Goal: Task Accomplishment & Management: Manage account settings

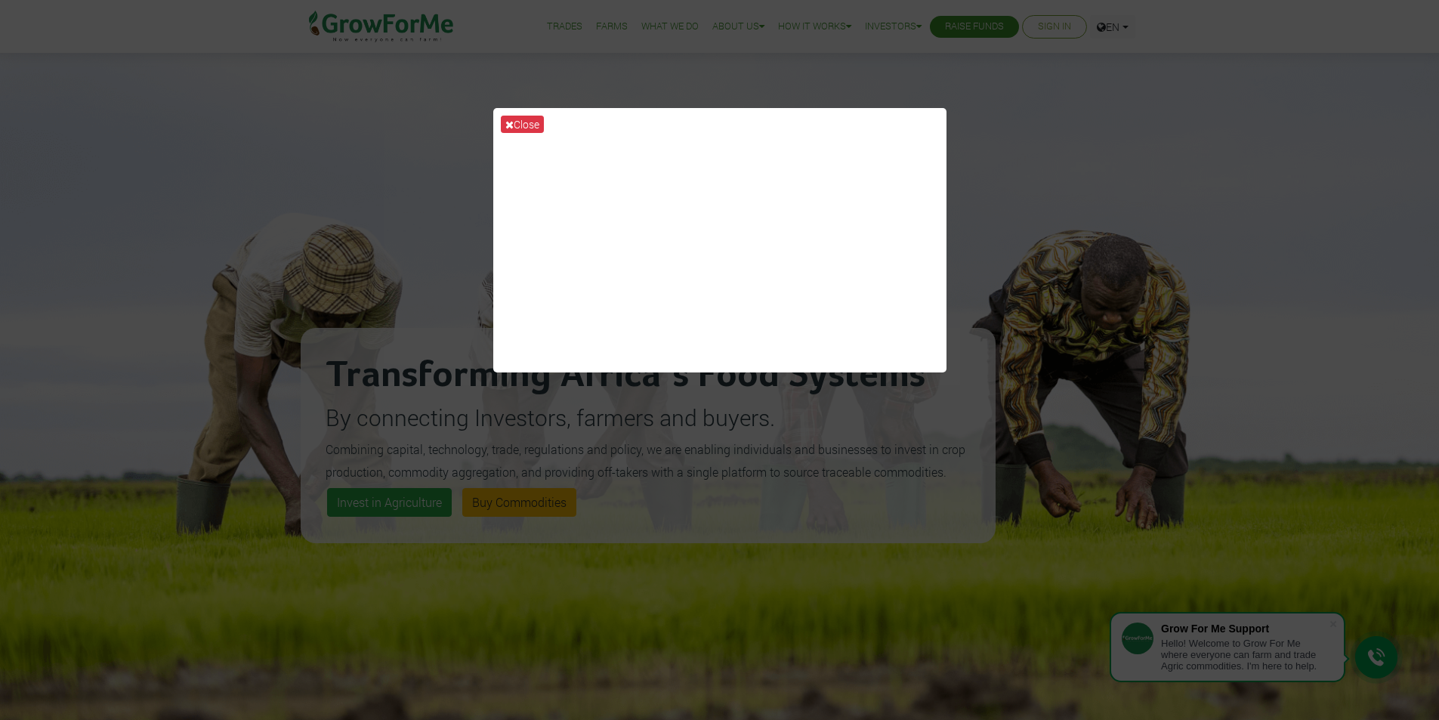
click at [999, 112] on div "Close" at bounding box center [719, 360] width 1439 height 720
click at [959, 28] on div "Close" at bounding box center [719, 360] width 1439 height 720
click at [512, 122] on icon at bounding box center [509, 124] width 8 height 11
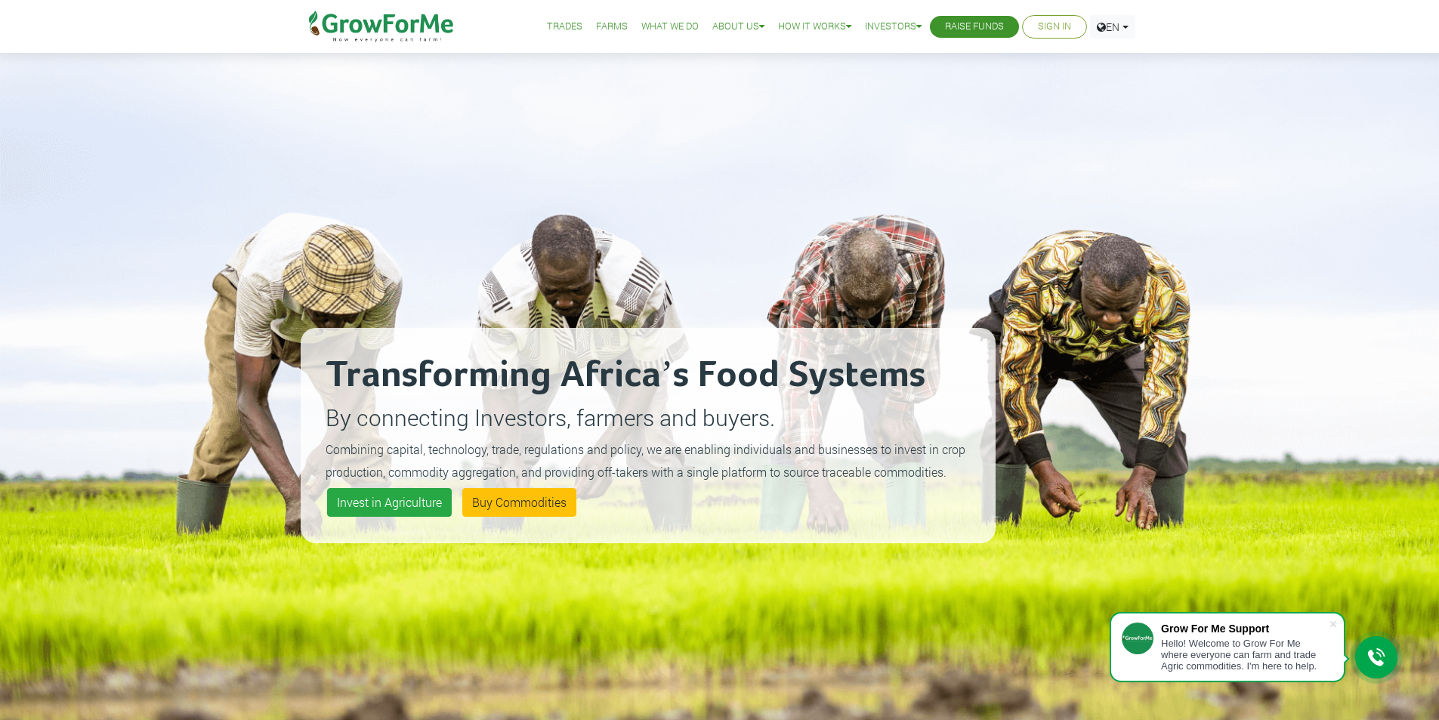
click at [1053, 35] on link "Sign In" at bounding box center [1054, 27] width 33 height 16
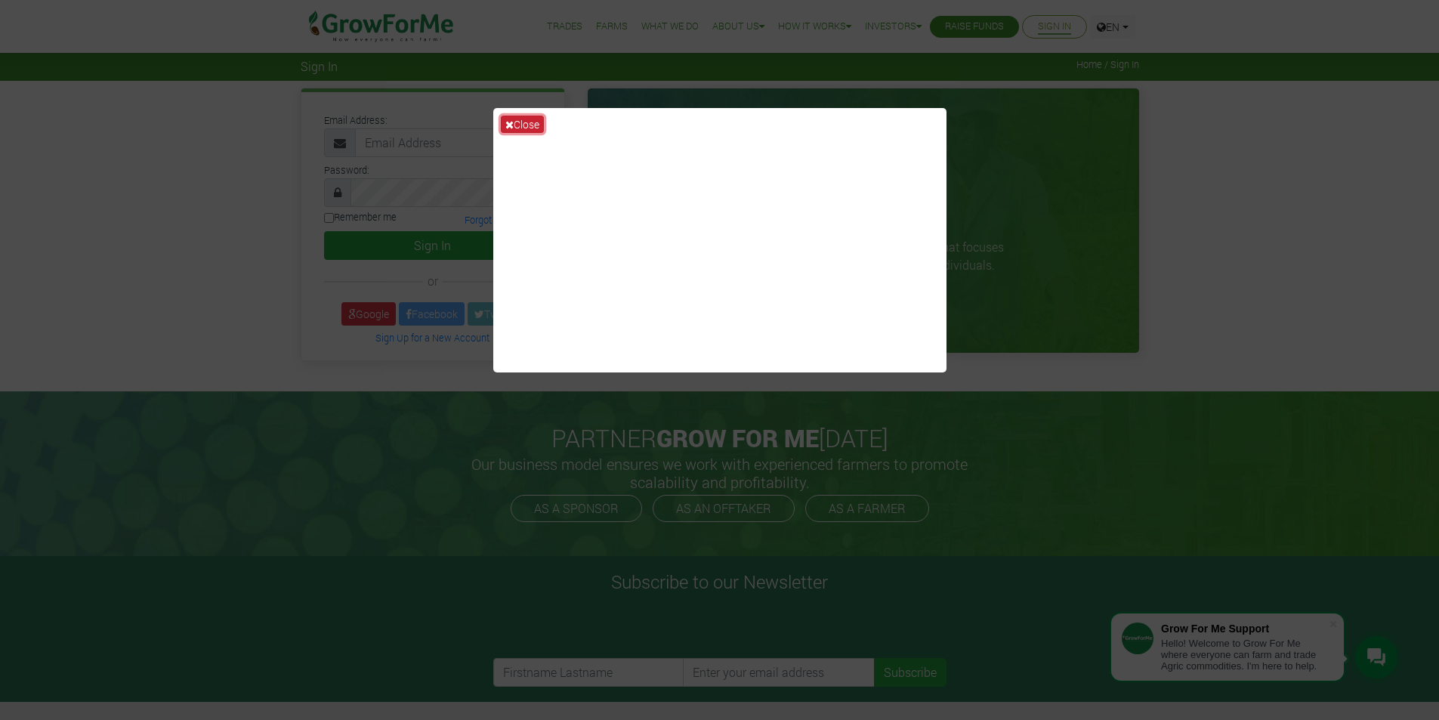
click at [531, 120] on button "Close" at bounding box center [522, 124] width 43 height 17
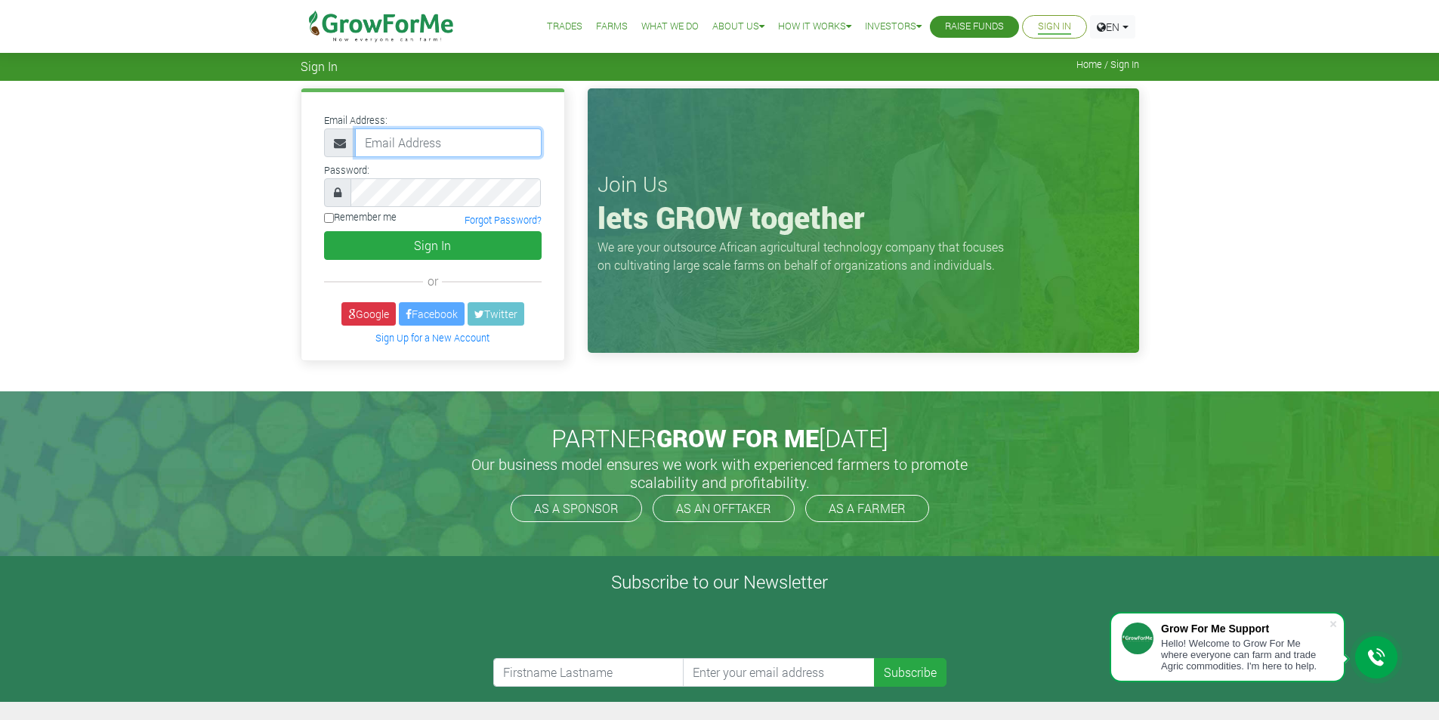
click at [491, 142] on input "email" at bounding box center [448, 142] width 187 height 29
type input "233534210087@gmail.com"
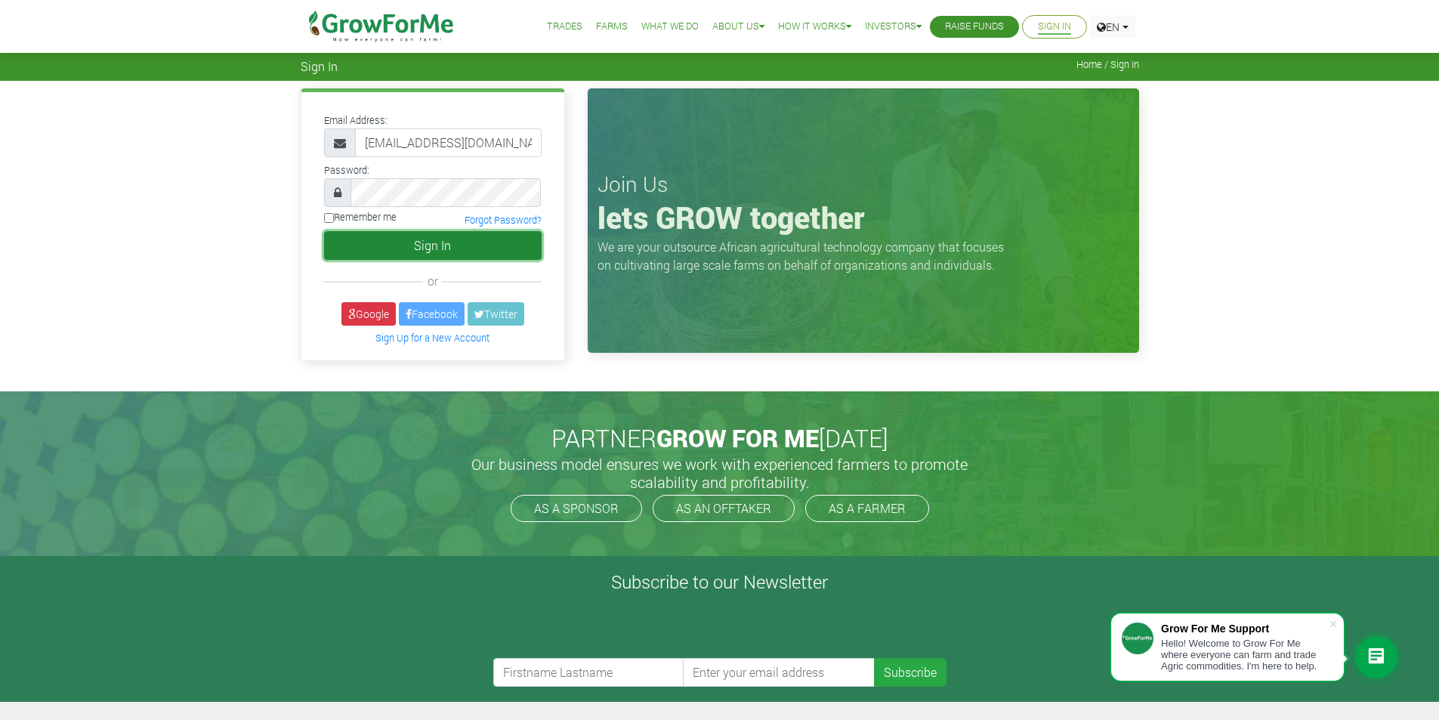
click at [486, 244] on button "Sign In" at bounding box center [432, 245] width 217 height 29
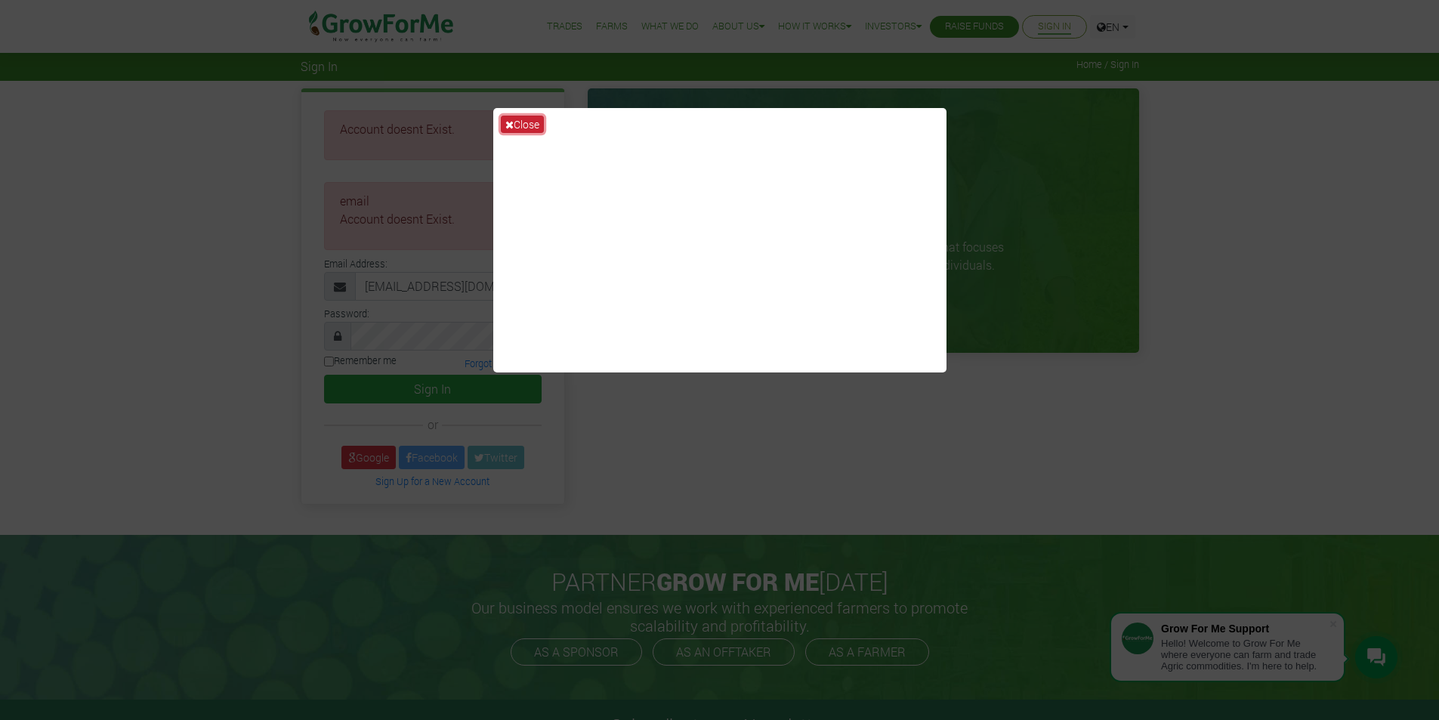
click at [513, 127] on icon at bounding box center [509, 124] width 8 height 11
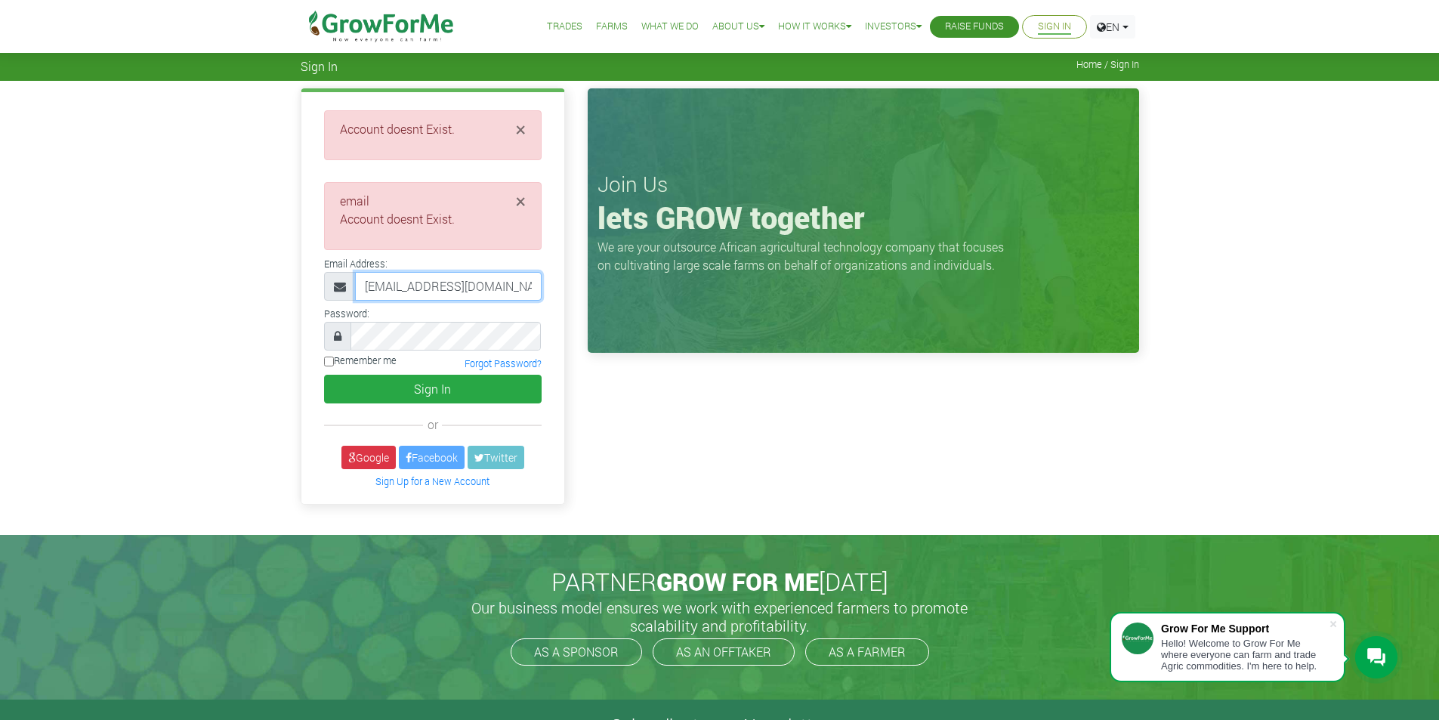
click at [486, 288] on input "233534210087@gmail.com" at bounding box center [448, 286] width 187 height 29
type input "233534210087@growforme.com"
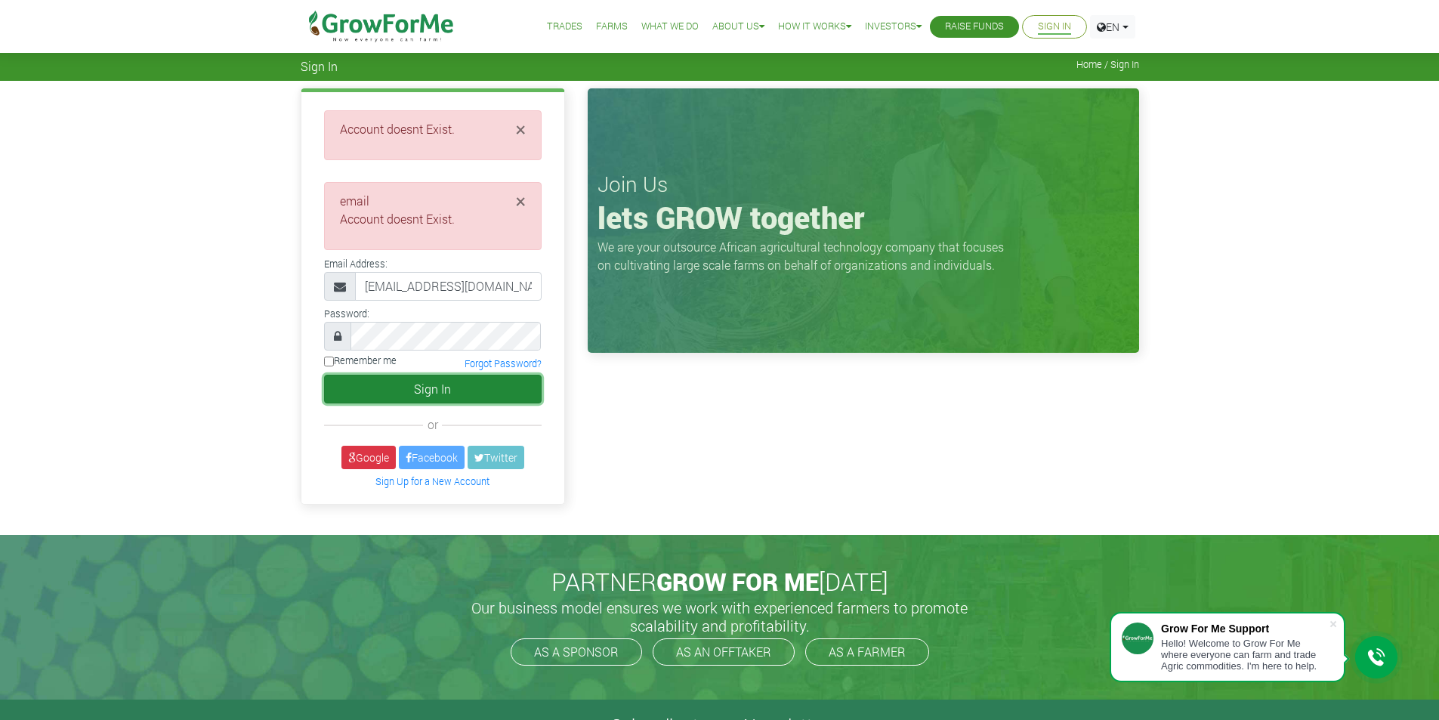
click at [476, 383] on button "Sign In" at bounding box center [432, 389] width 217 height 29
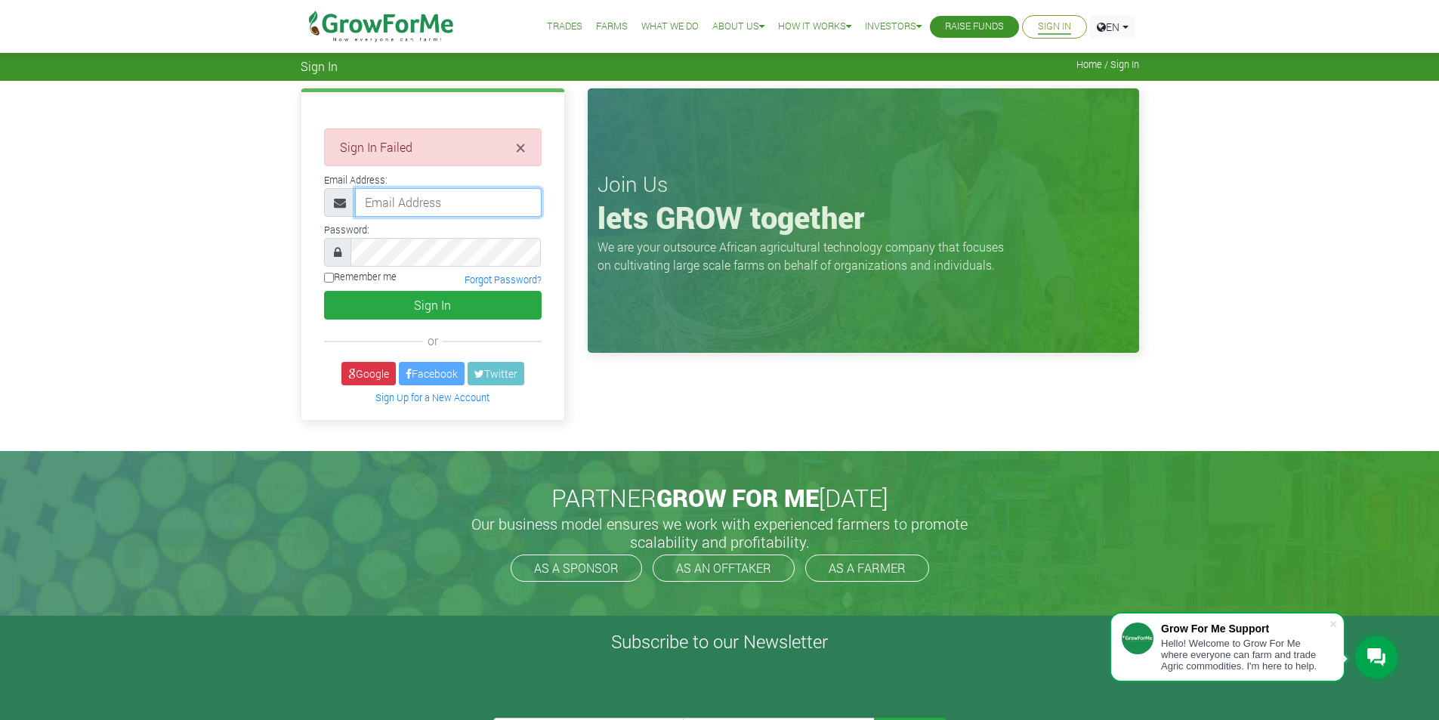
click at [429, 201] on input "email" at bounding box center [448, 202] width 187 height 29
type input "233534210087@growforme.com"
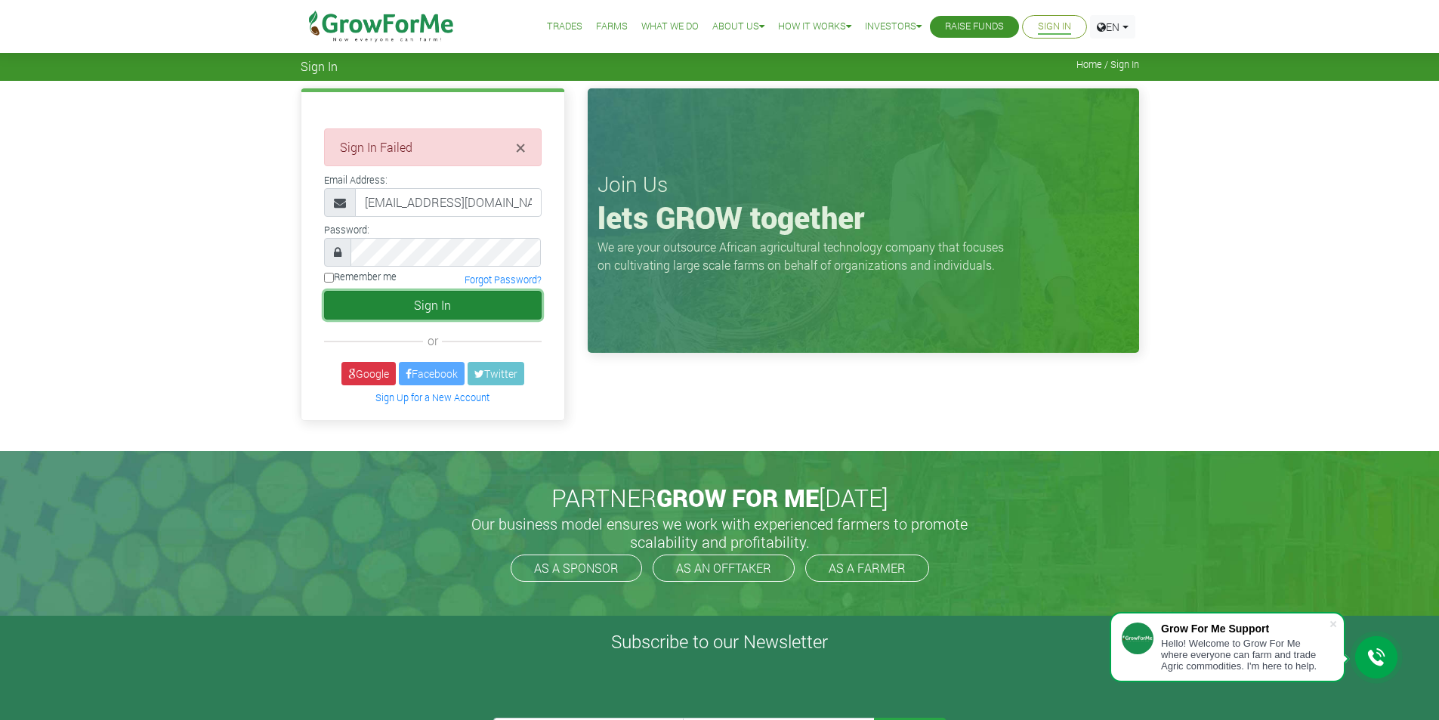
click at [429, 305] on button "Sign In" at bounding box center [432, 305] width 217 height 29
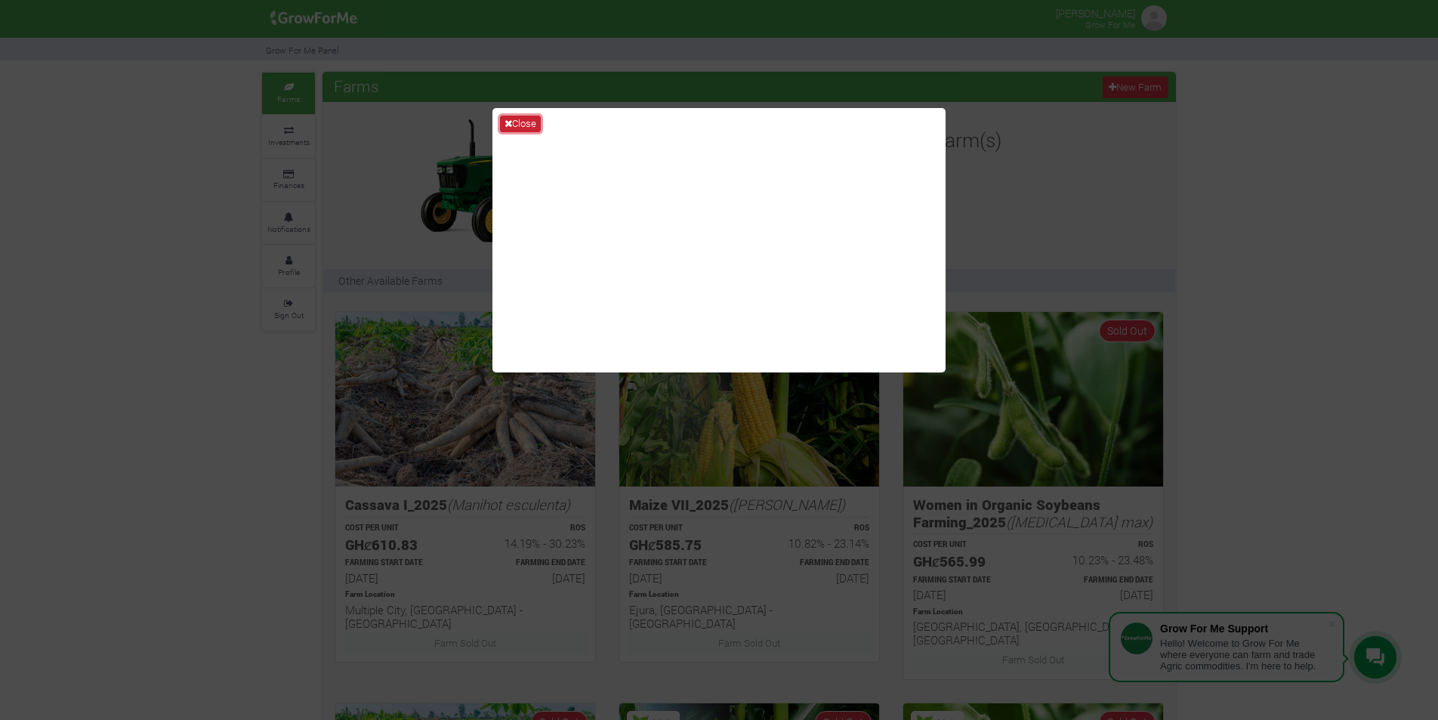
click at [517, 120] on button "Close" at bounding box center [520, 124] width 41 height 17
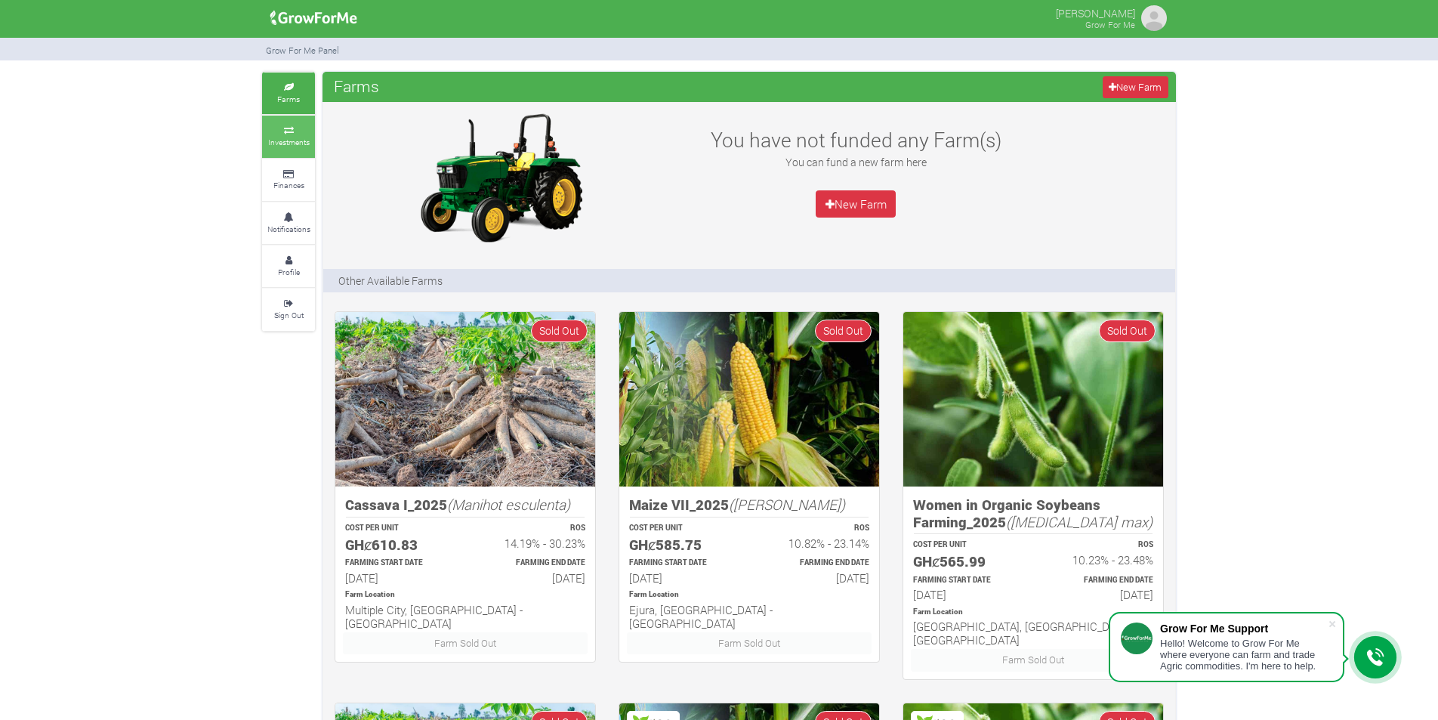
click at [283, 142] on small "Investments" at bounding box center [289, 142] width 42 height 11
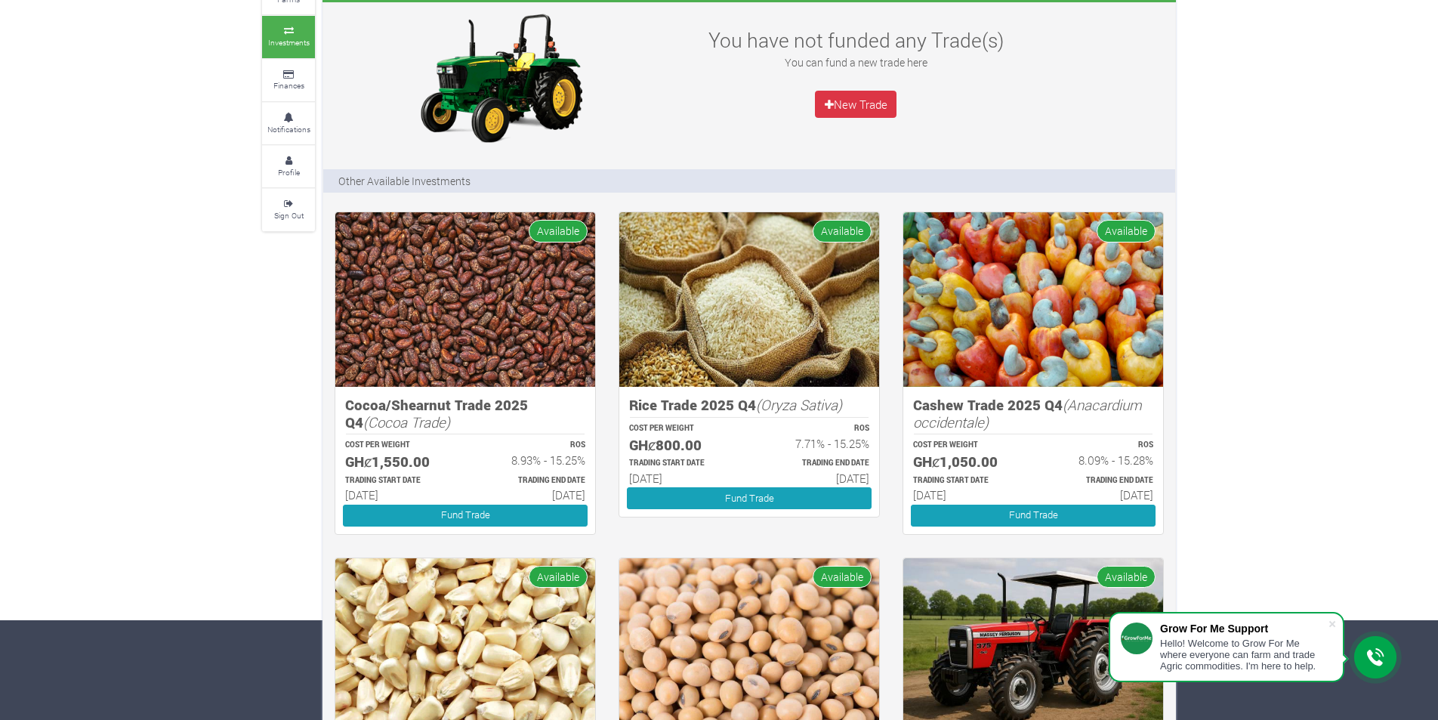
scroll to position [72, 0]
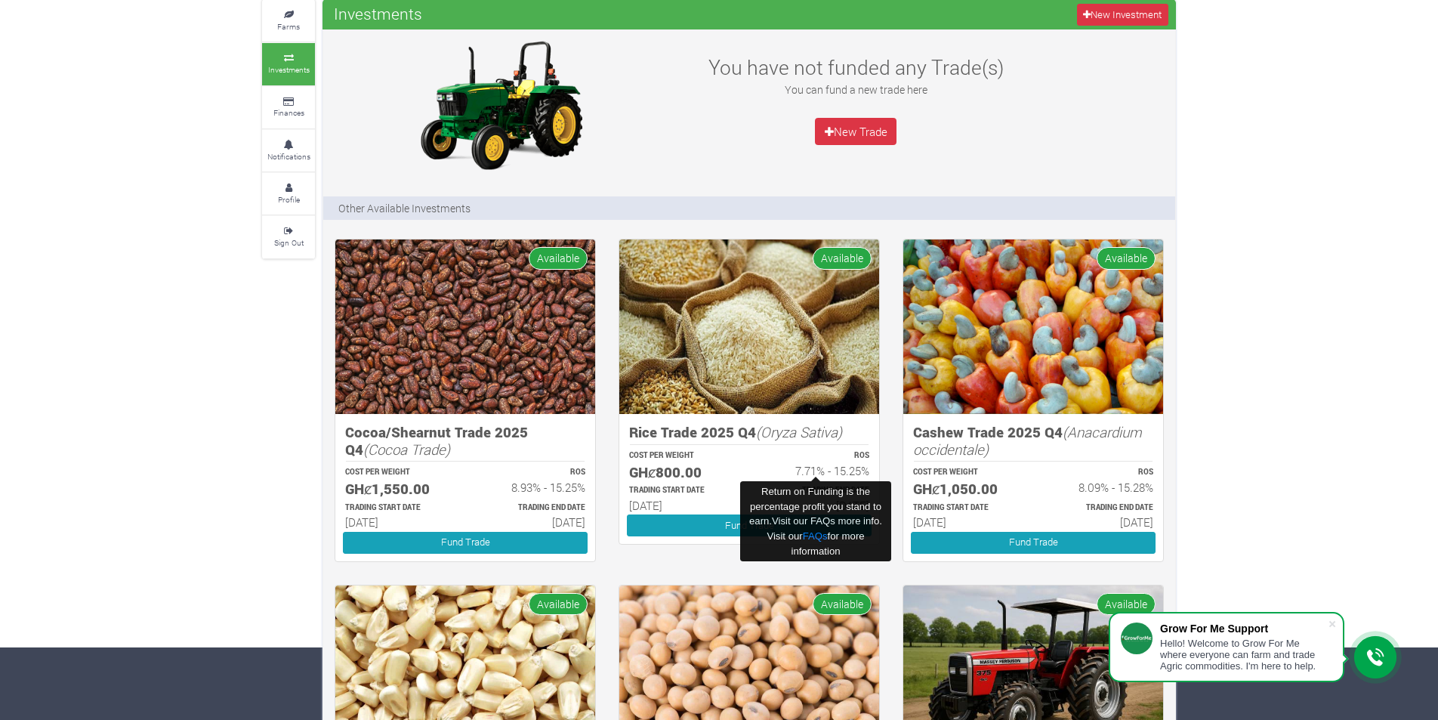
click at [849, 473] on h6 "7.71% - 15.25%" at bounding box center [816, 471] width 106 height 14
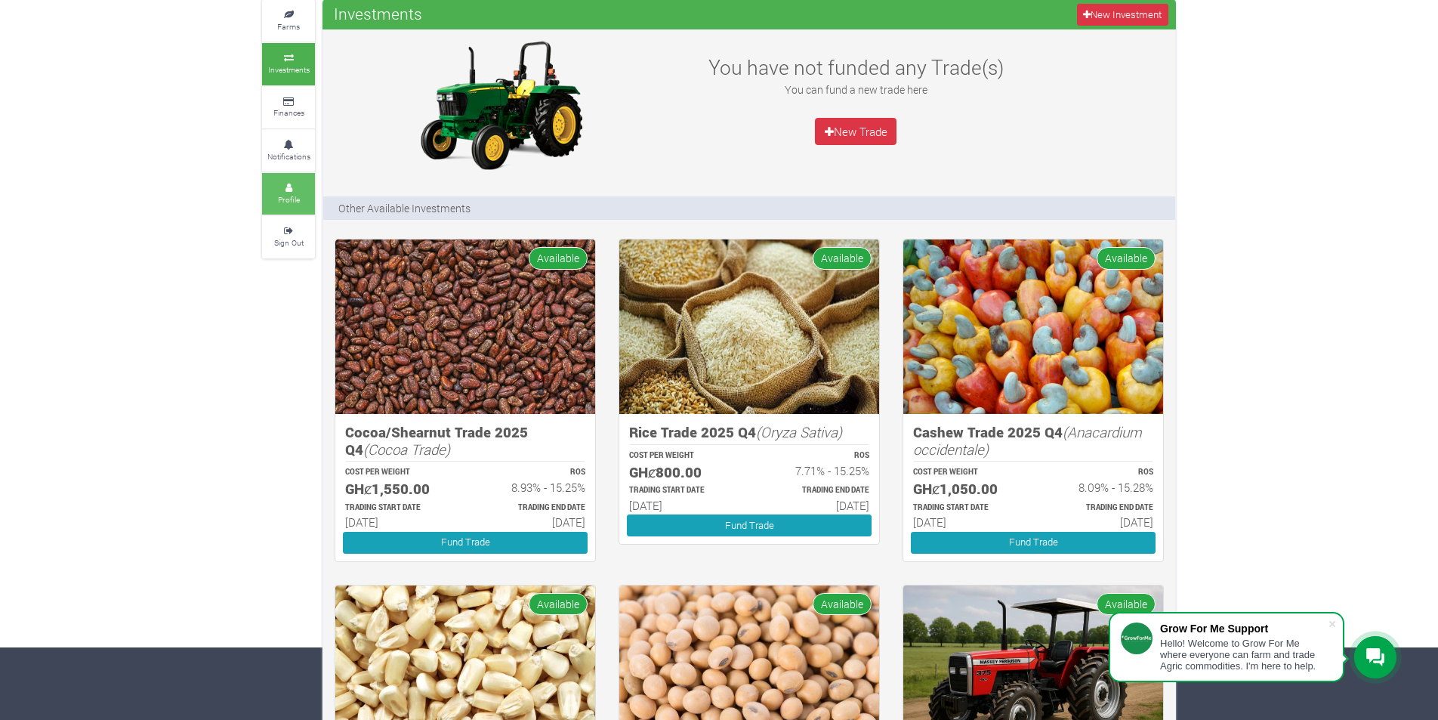
click at [289, 196] on small "Profile" at bounding box center [289, 199] width 22 height 11
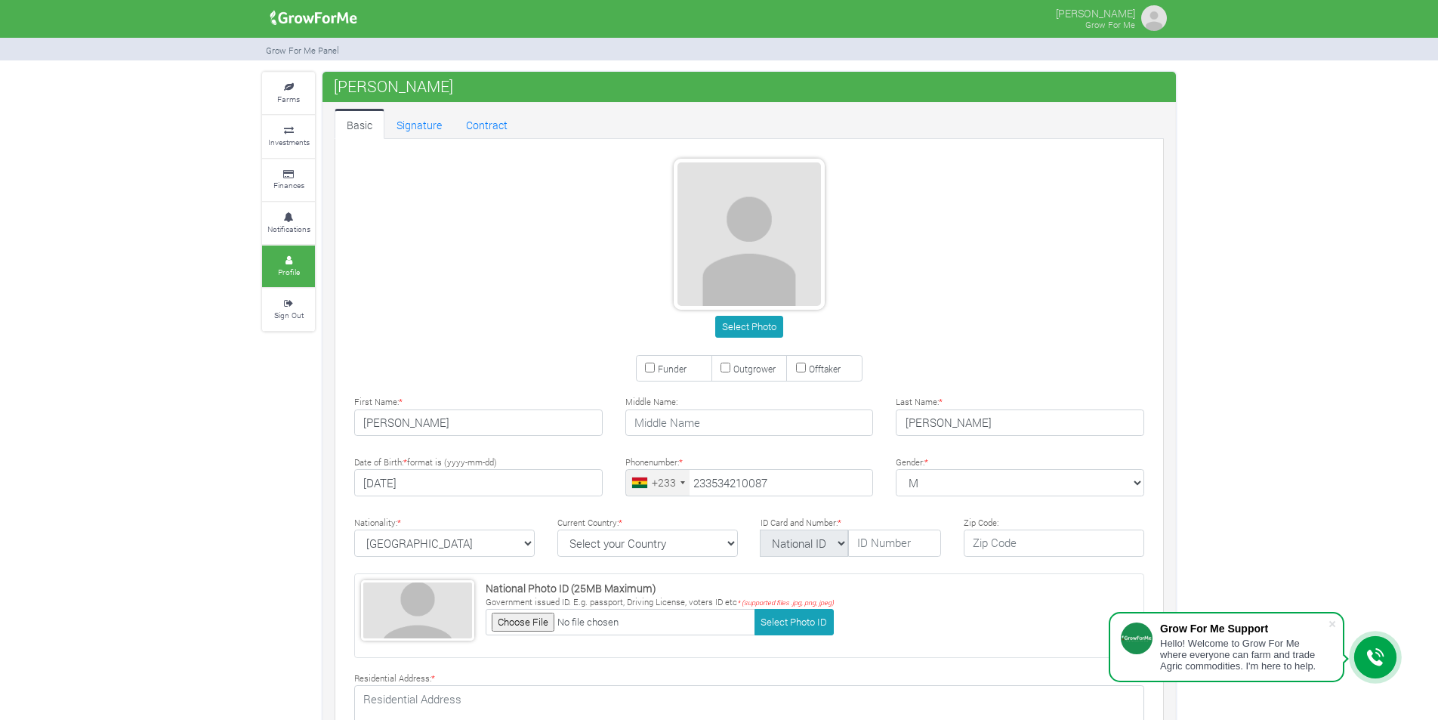
type input "53 421 0087"
click at [739, 328] on button "Select Photo" at bounding box center [748, 327] width 67 height 22
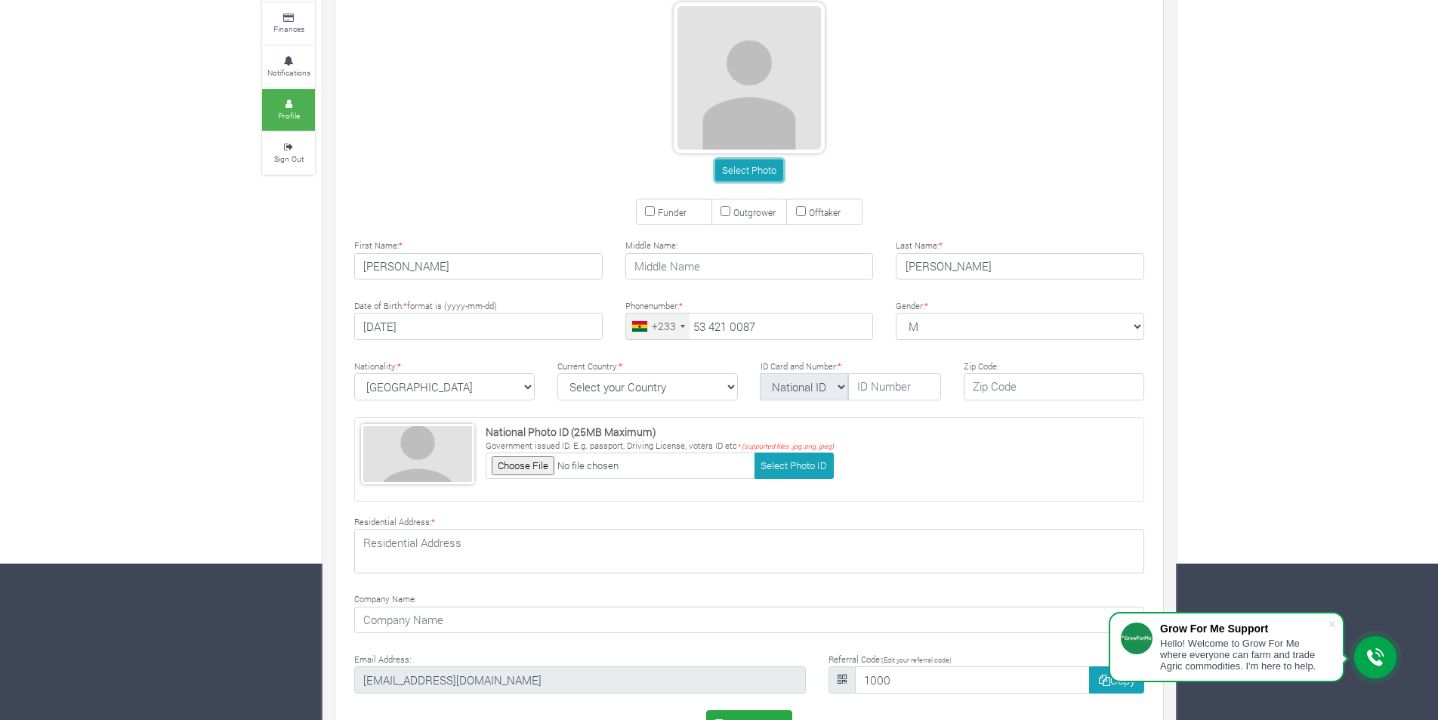
scroll to position [55, 0]
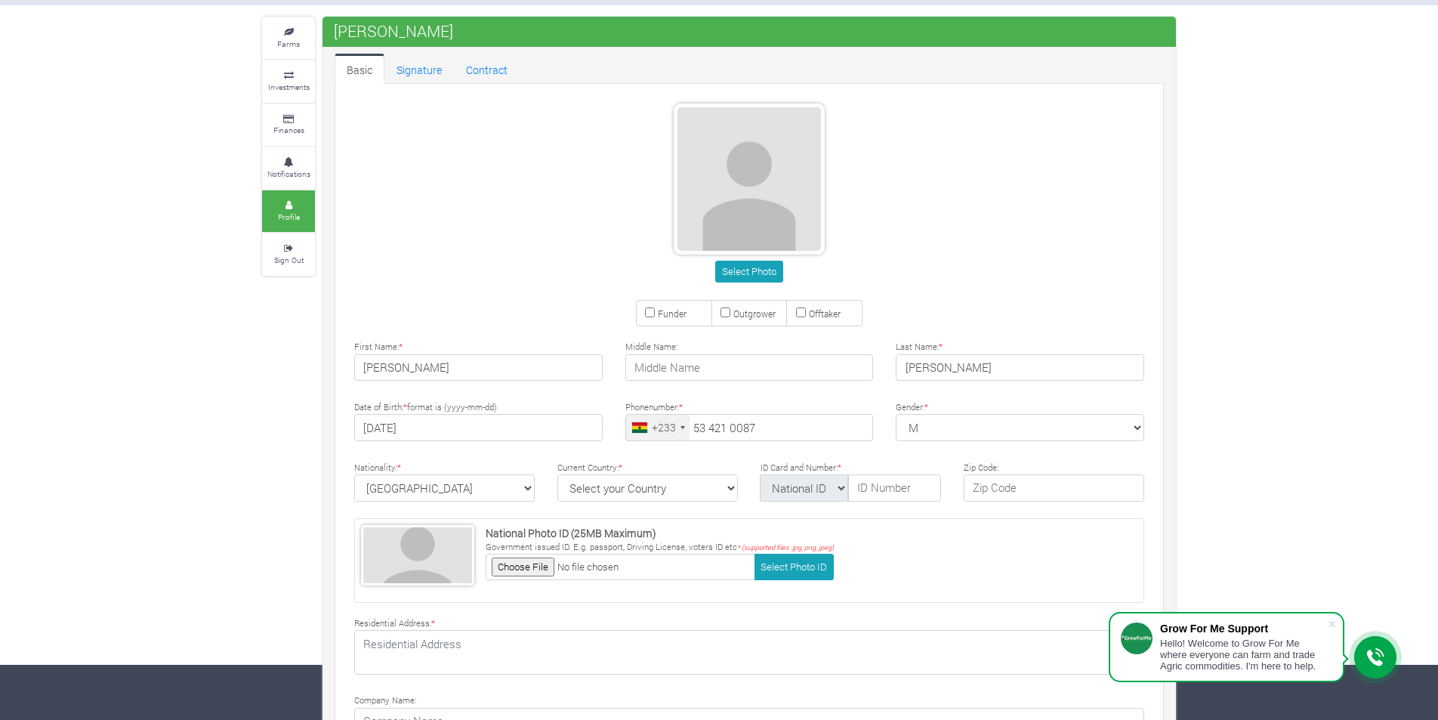
click at [649, 313] on input "Funder" at bounding box center [650, 312] width 10 height 10
checkbox input "false"
click at [700, 483] on select "Select your Country Afghanistan Albania Algeria American Samoa Andorra Angola A…" at bounding box center [647, 487] width 180 height 27
select select "Ghana"
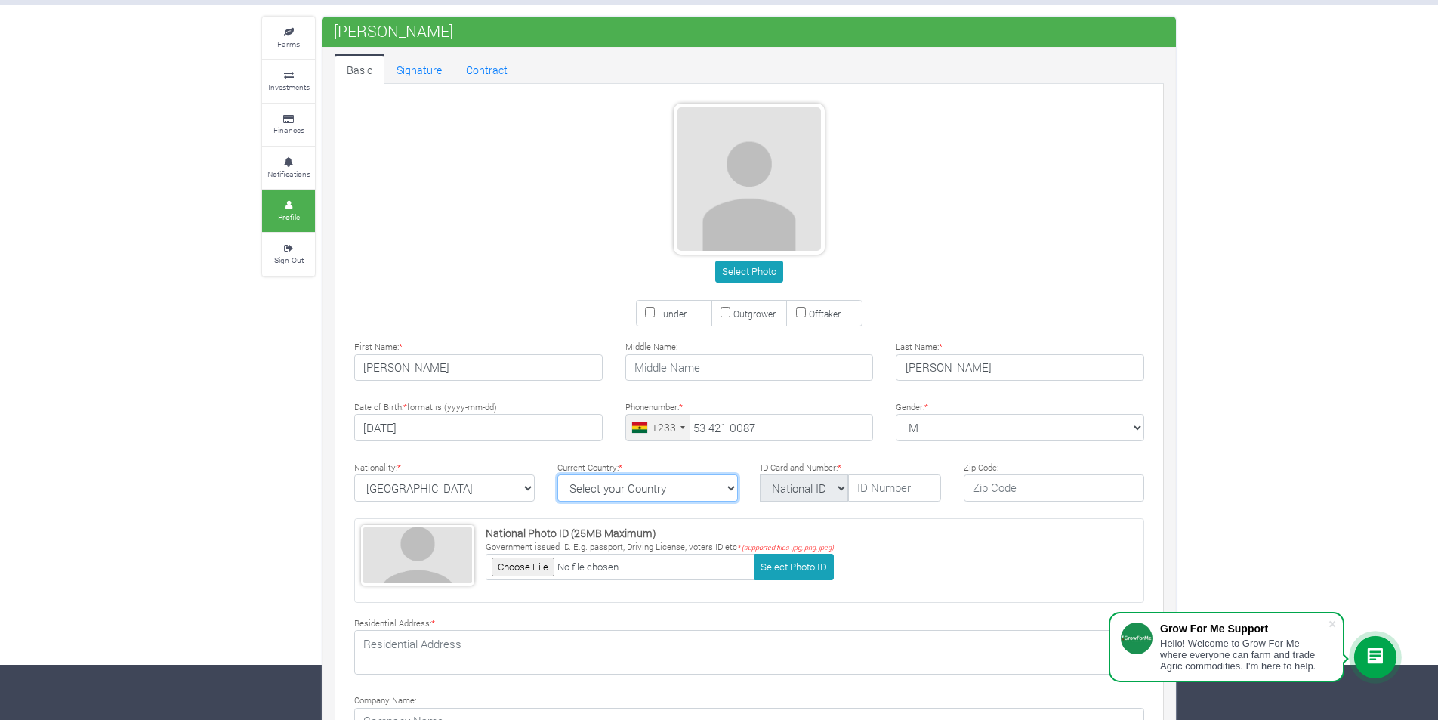
click at [557, 474] on select "Select your Country Afghanistan Albania Algeria American Samoa Andorra Angola A…" at bounding box center [647, 487] width 180 height 27
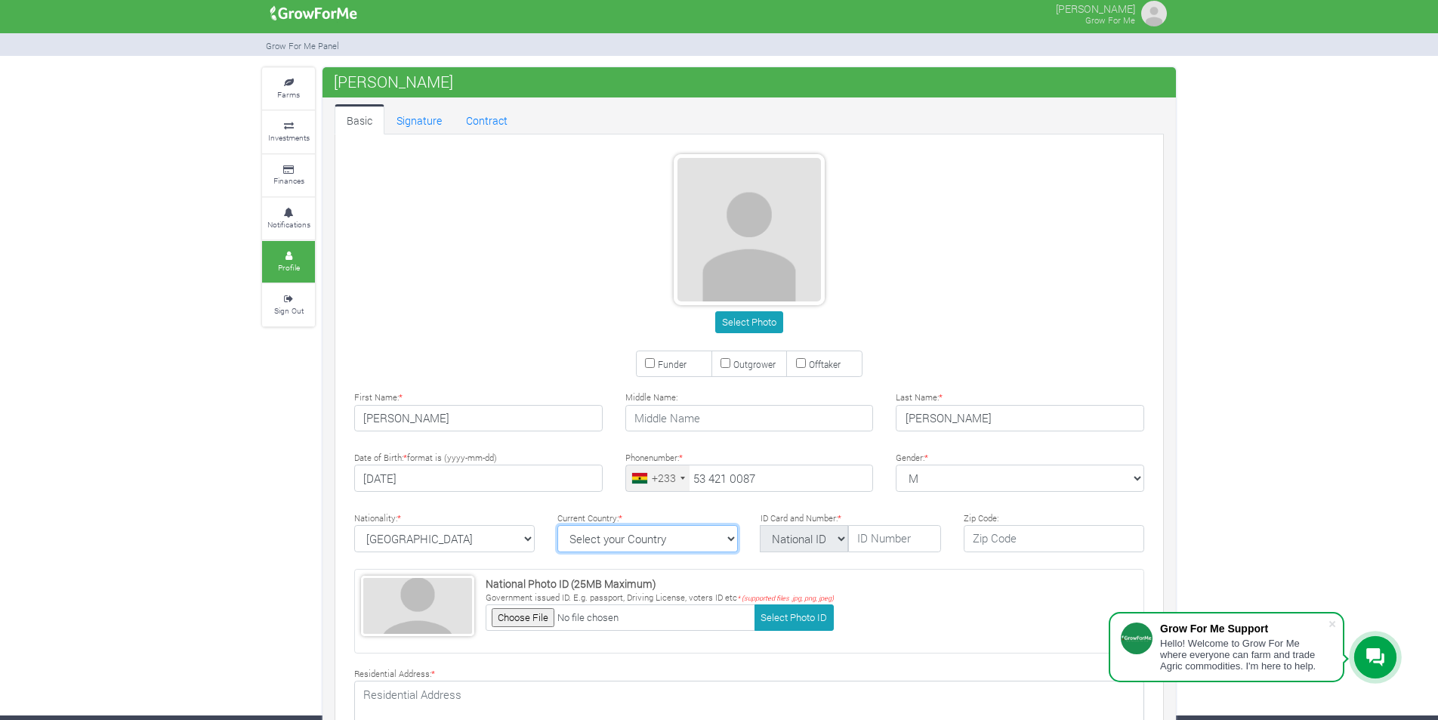
scroll to position [0, 0]
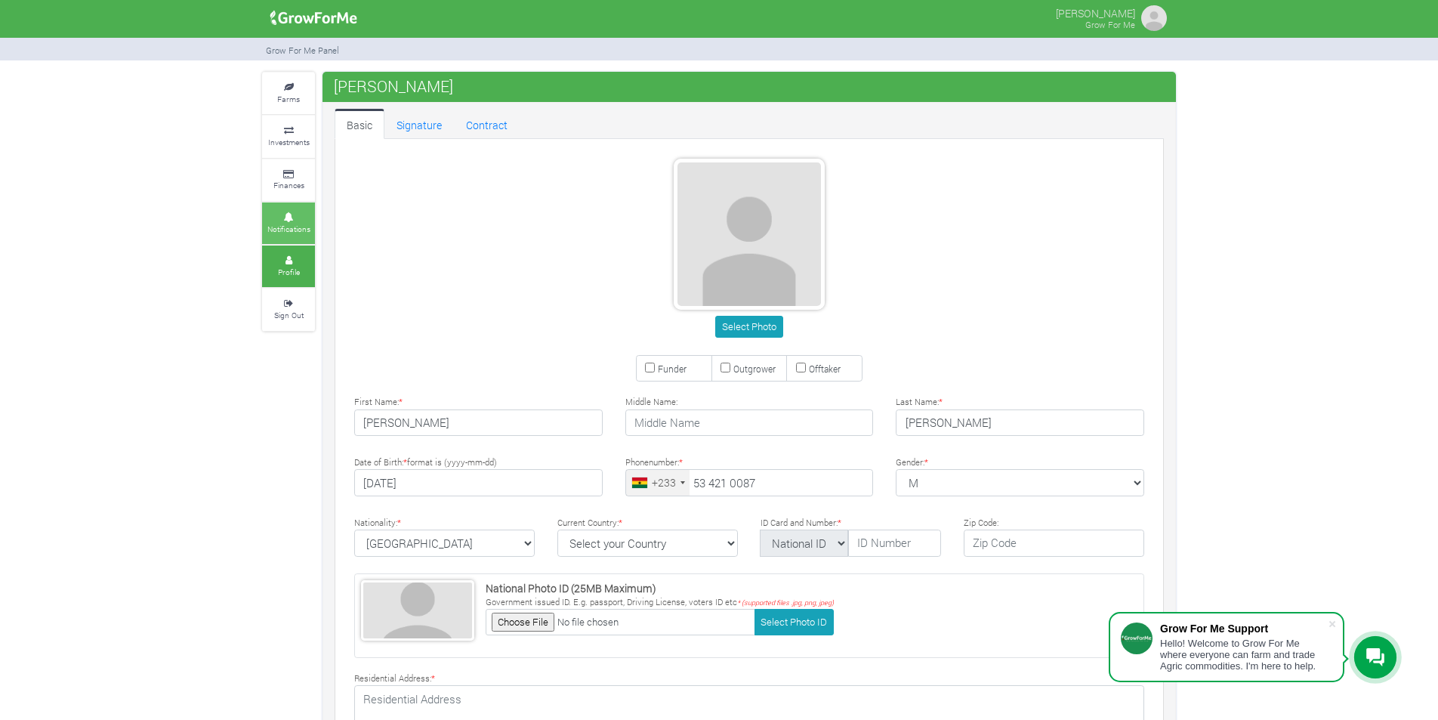
click at [298, 230] on small "Notifications" at bounding box center [288, 229] width 43 height 11
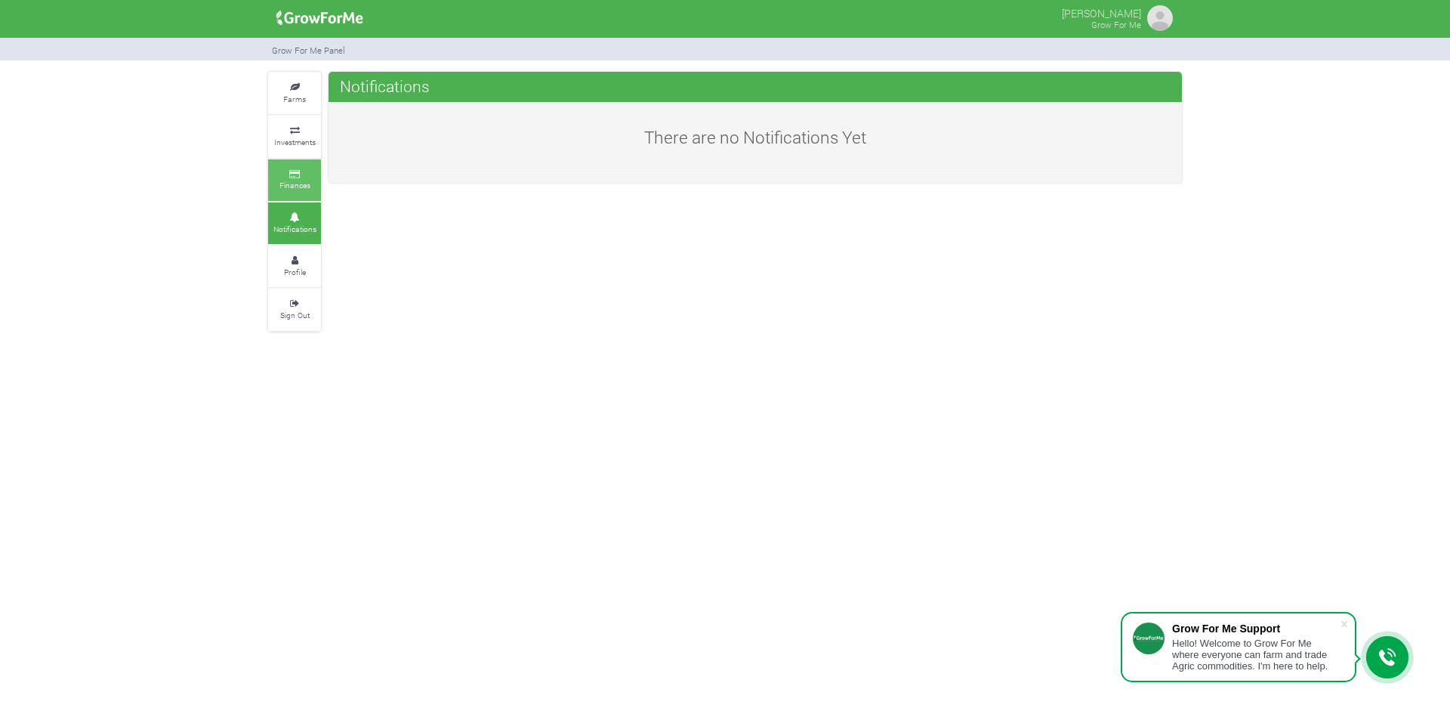
click at [292, 191] on link "Finances" at bounding box center [294, 180] width 53 height 42
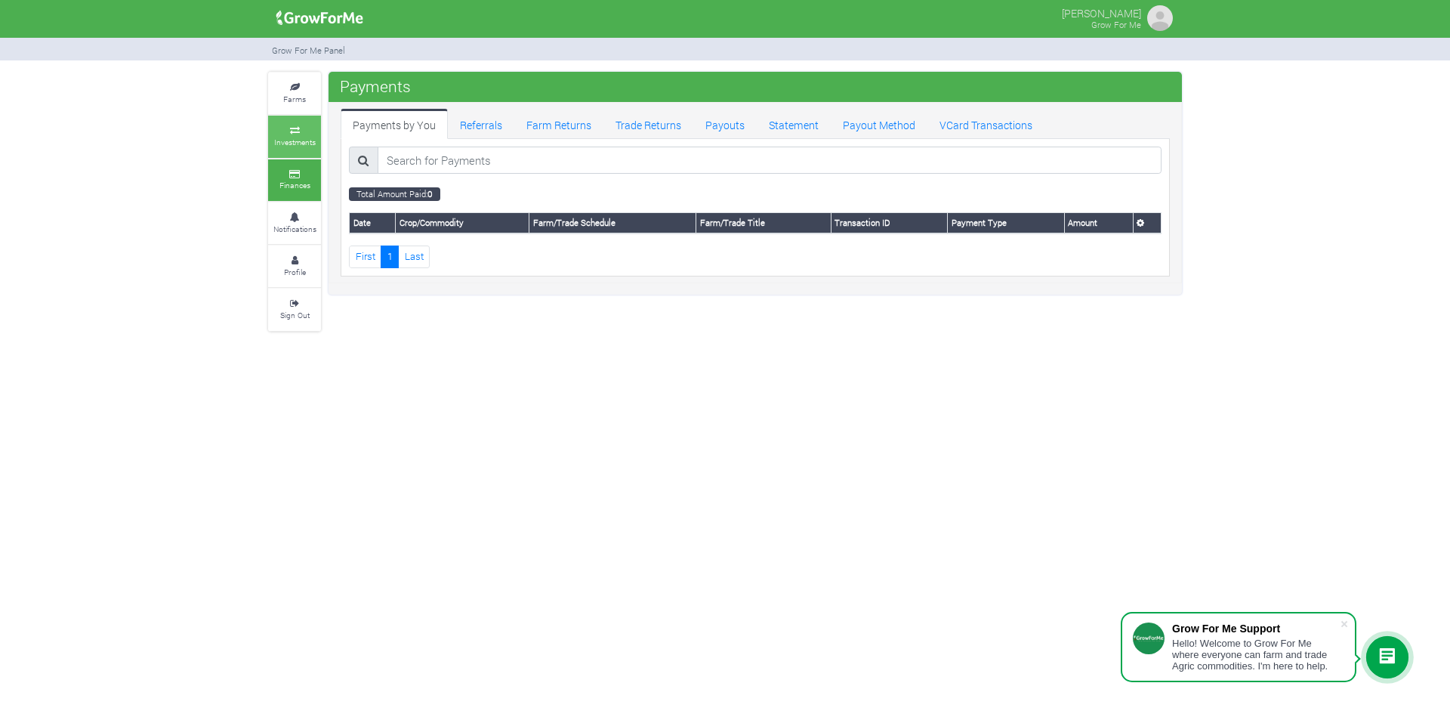
click at [295, 150] on link "Investments" at bounding box center [294, 137] width 53 height 42
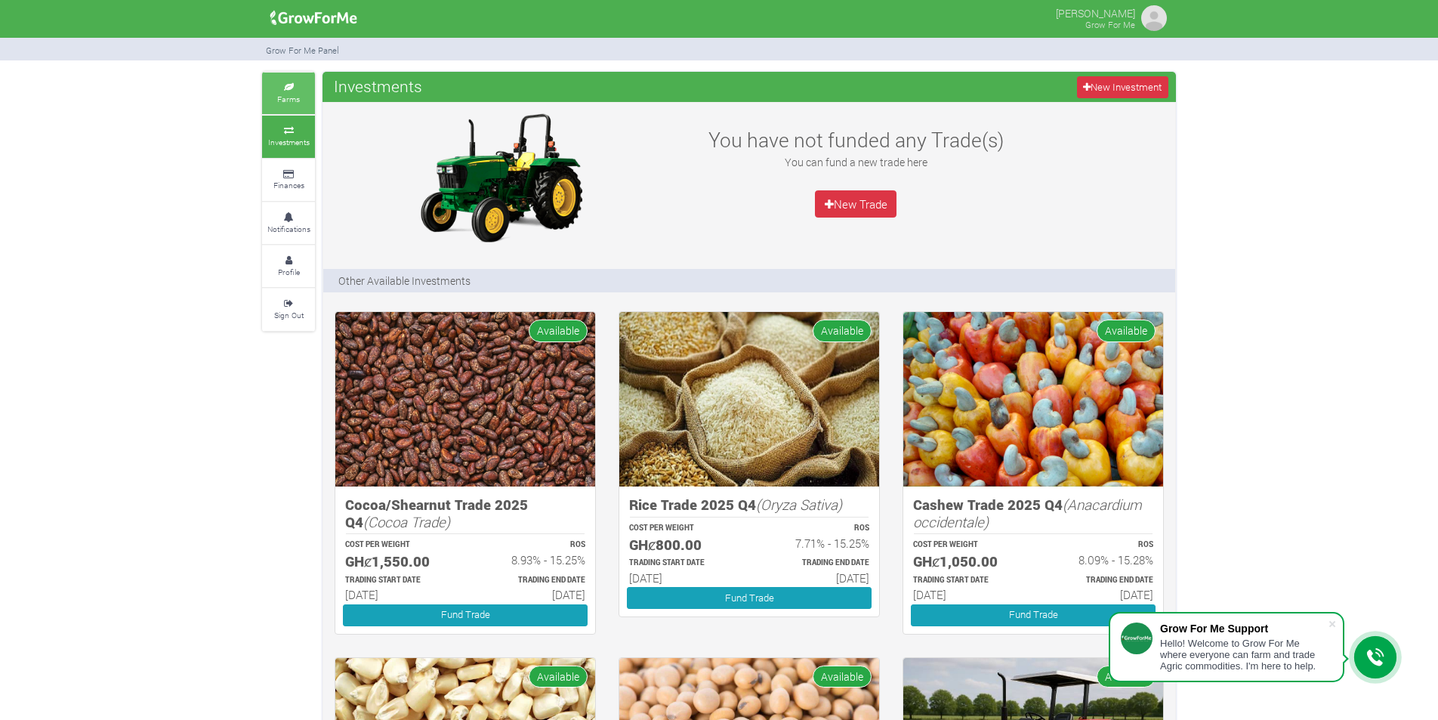
click at [298, 95] on small "Farms" at bounding box center [288, 99] width 23 height 11
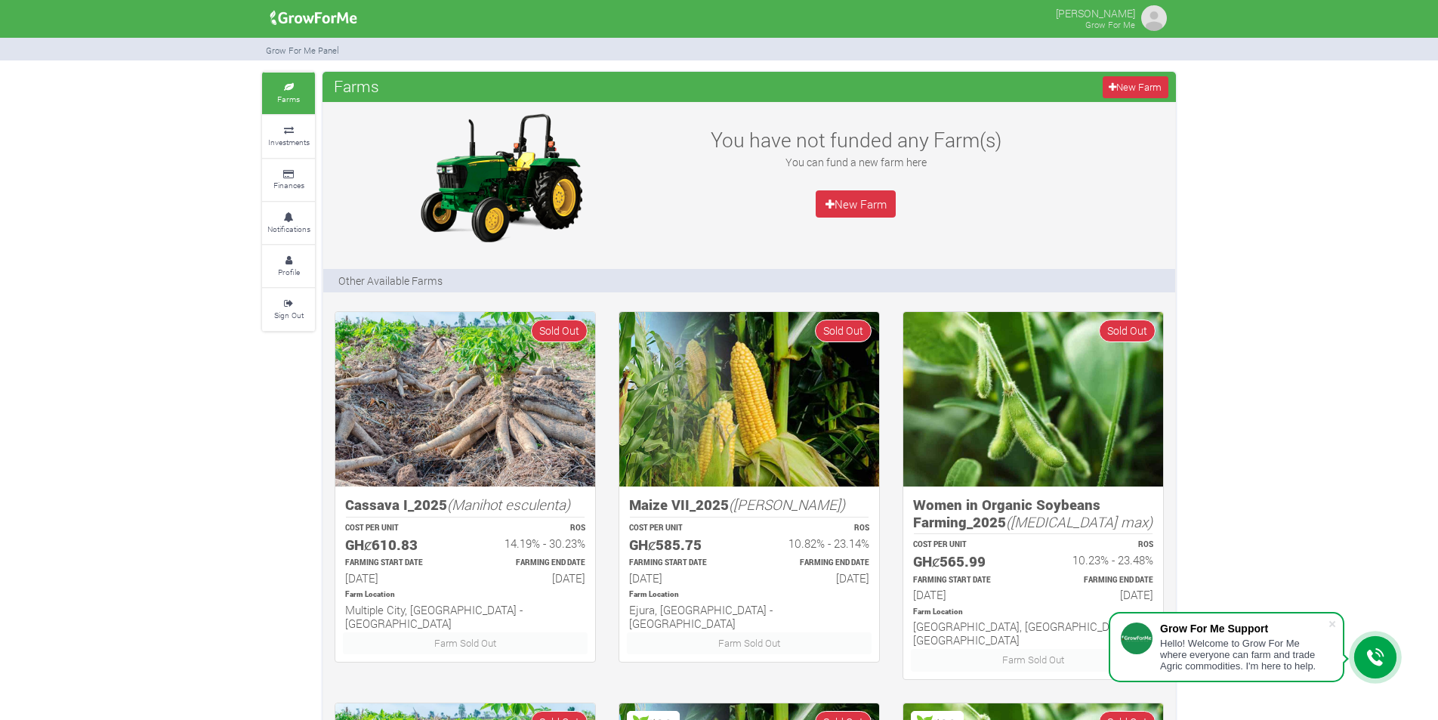
click at [1152, 18] on img at bounding box center [1154, 18] width 30 height 30
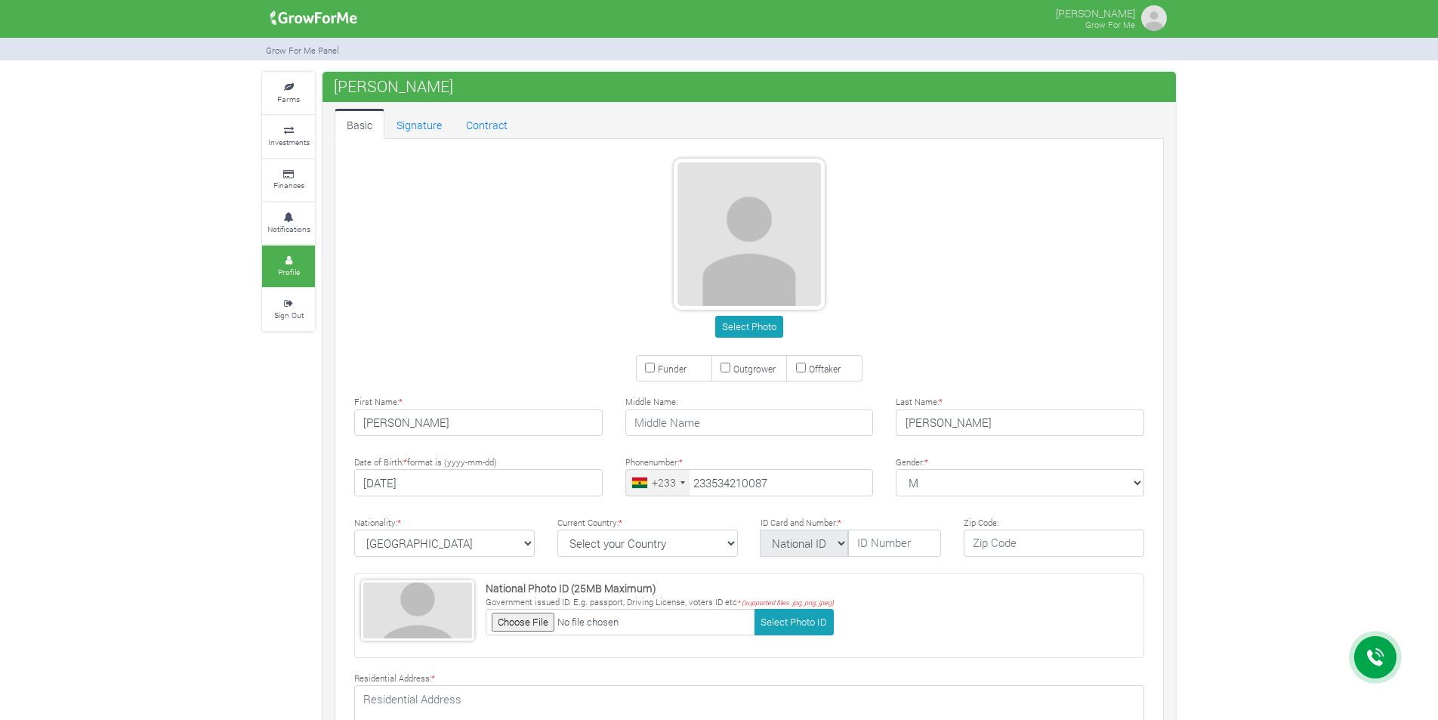
type input "53 421 0087"
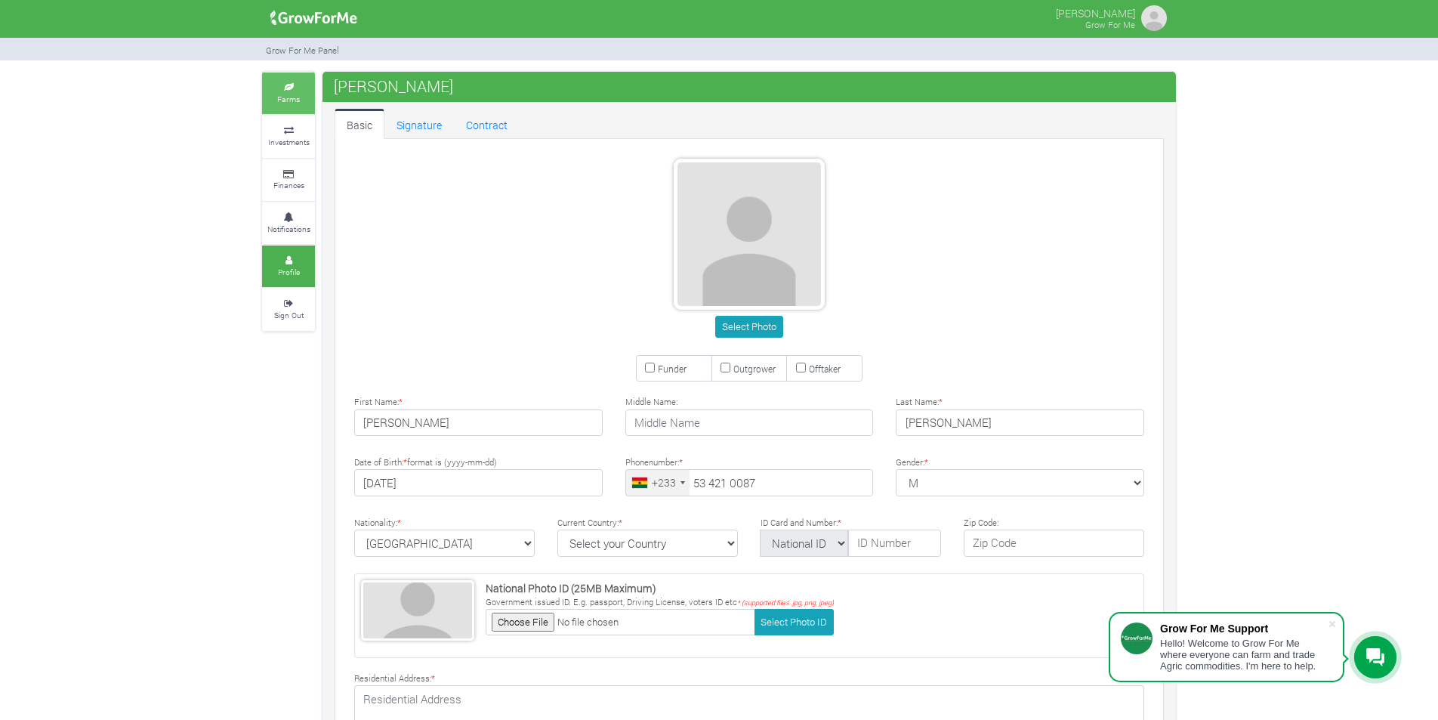
click at [298, 100] on small "Farms" at bounding box center [288, 99] width 23 height 11
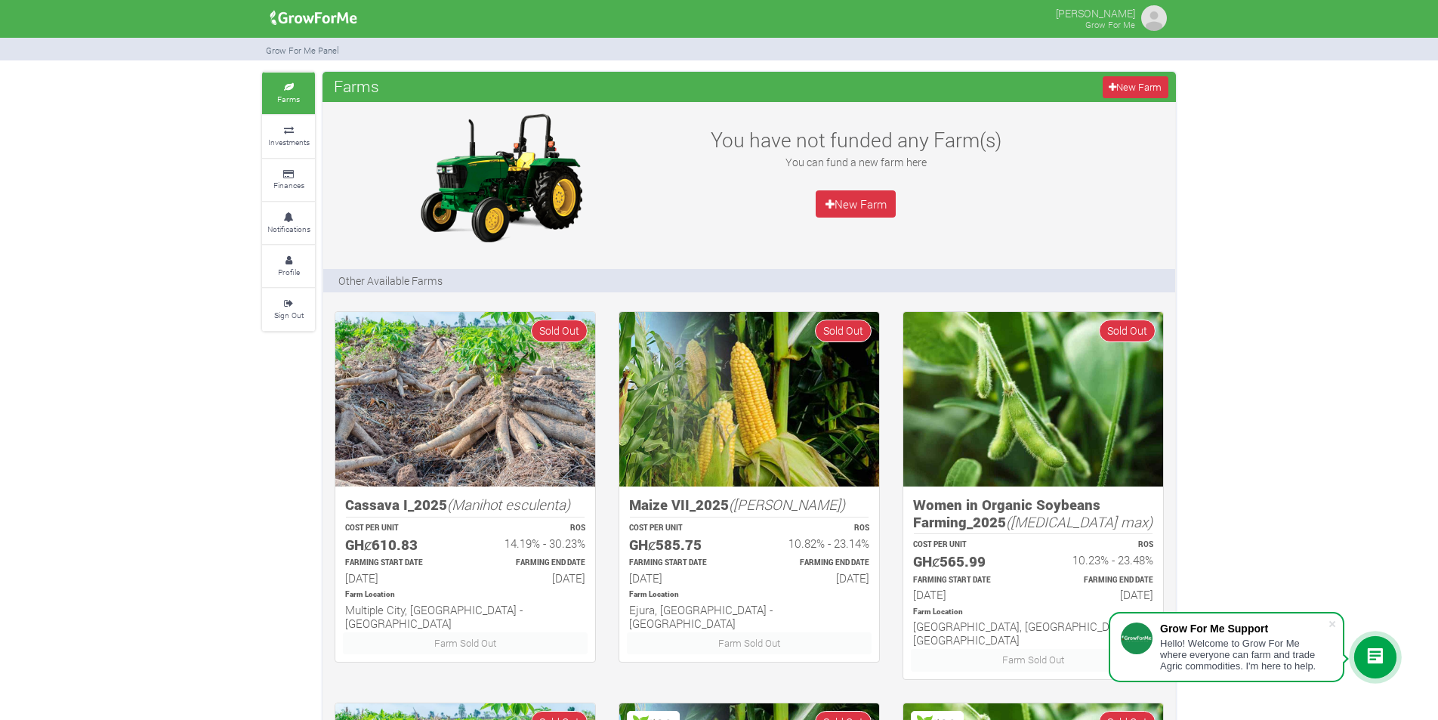
click at [1388, 657] on div at bounding box center [1375, 657] width 42 height 42
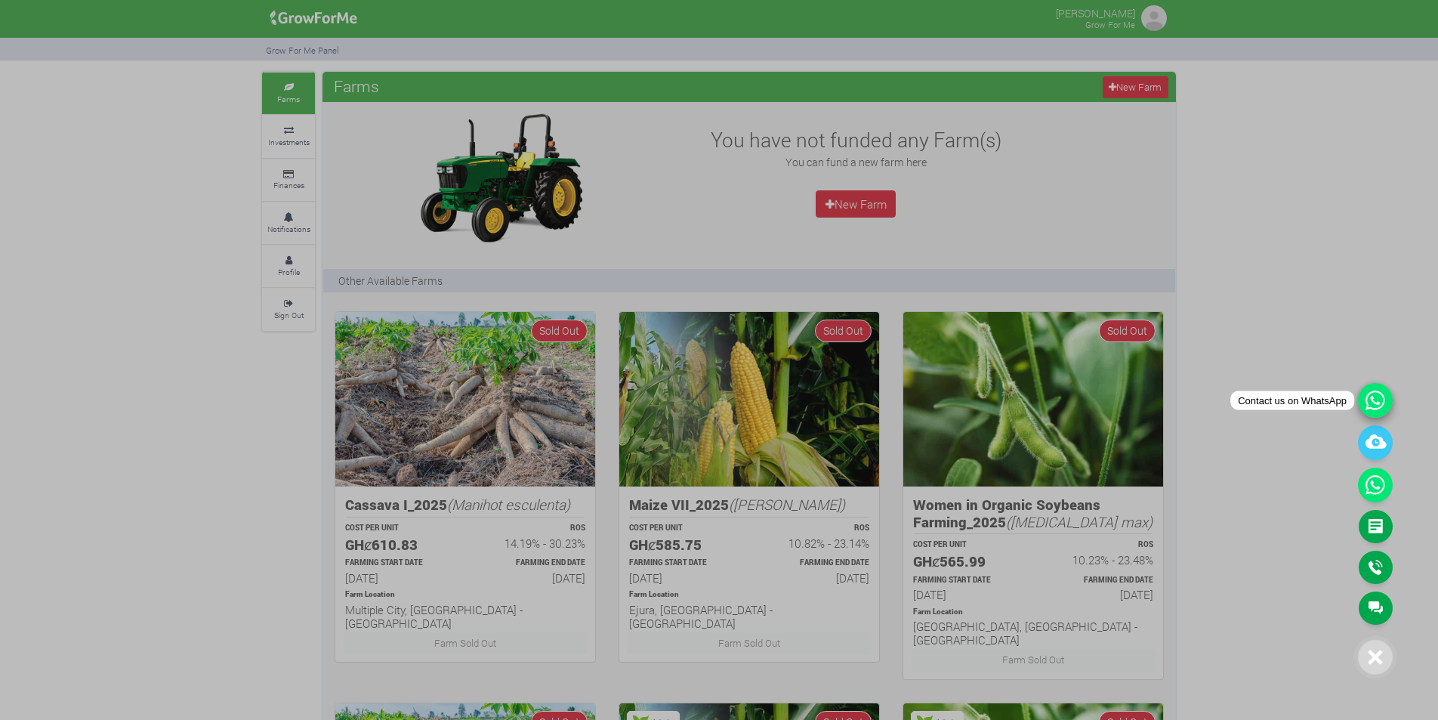
click at [1379, 408] on icon at bounding box center [1375, 400] width 35 height 35
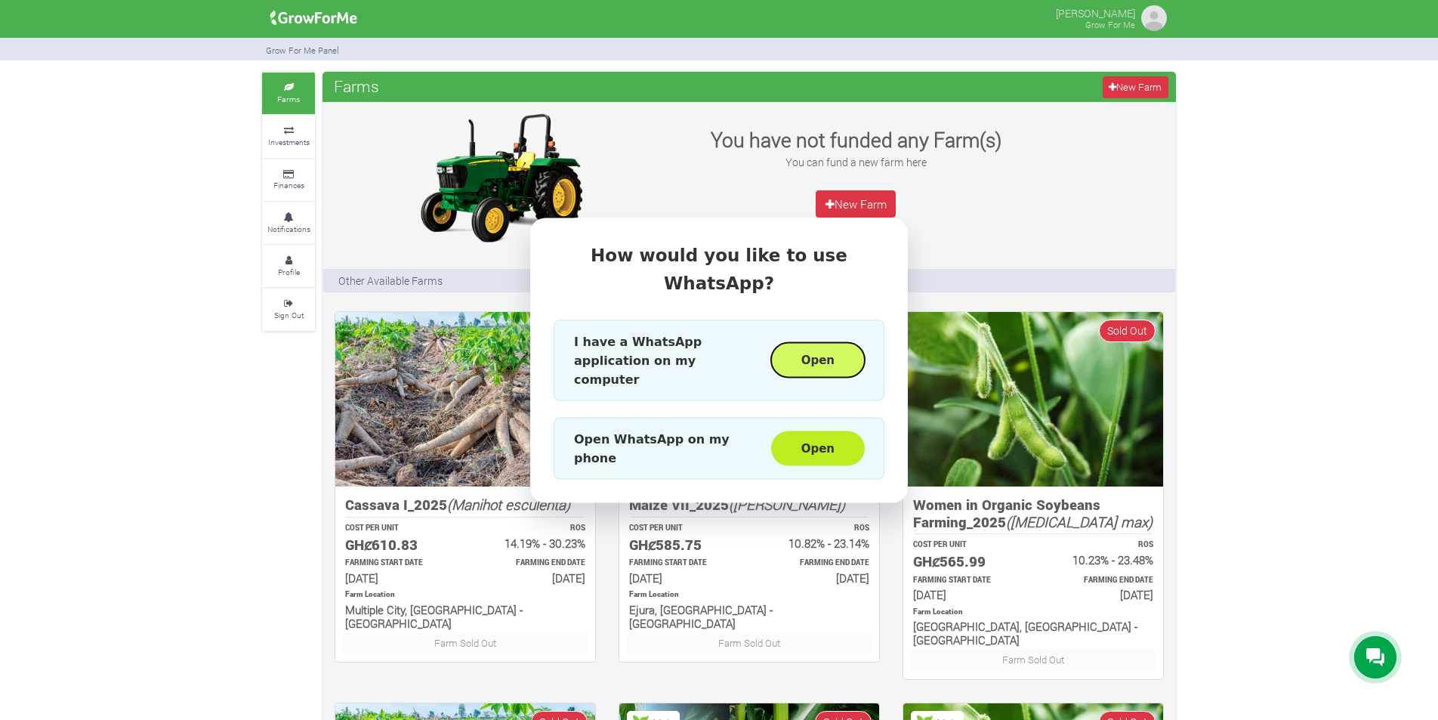
click at [838, 353] on button "Open" at bounding box center [818, 360] width 94 height 35
click at [1030, 244] on div "How would you like to use WhatsApp? I have a WhatsApp application on my compute…" at bounding box center [719, 360] width 1438 height 720
